Goal: Check status: Check status

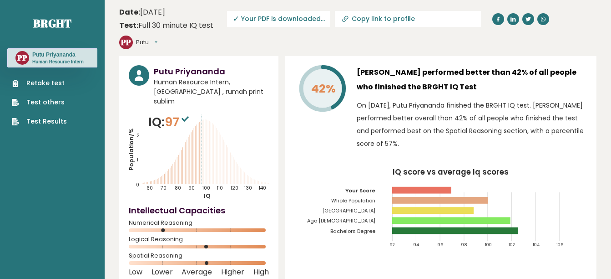
click at [68, 120] on ul "Retake test Test others Test Results" at bounding box center [39, 102] width 64 height 48
click at [52, 121] on link "Test Results" at bounding box center [39, 122] width 55 height 10
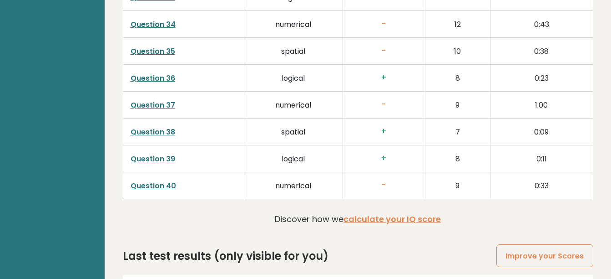
scroll to position [2375, 0]
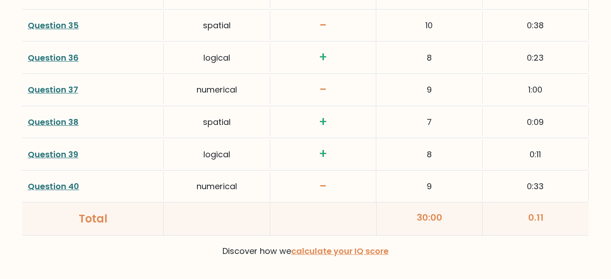
scroll to position [2468, 0]
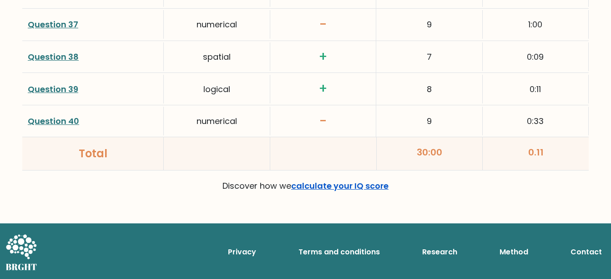
click at [333, 188] on link "calculate your IQ score" at bounding box center [339, 185] width 97 height 11
